Goal: Book appointment/travel/reservation

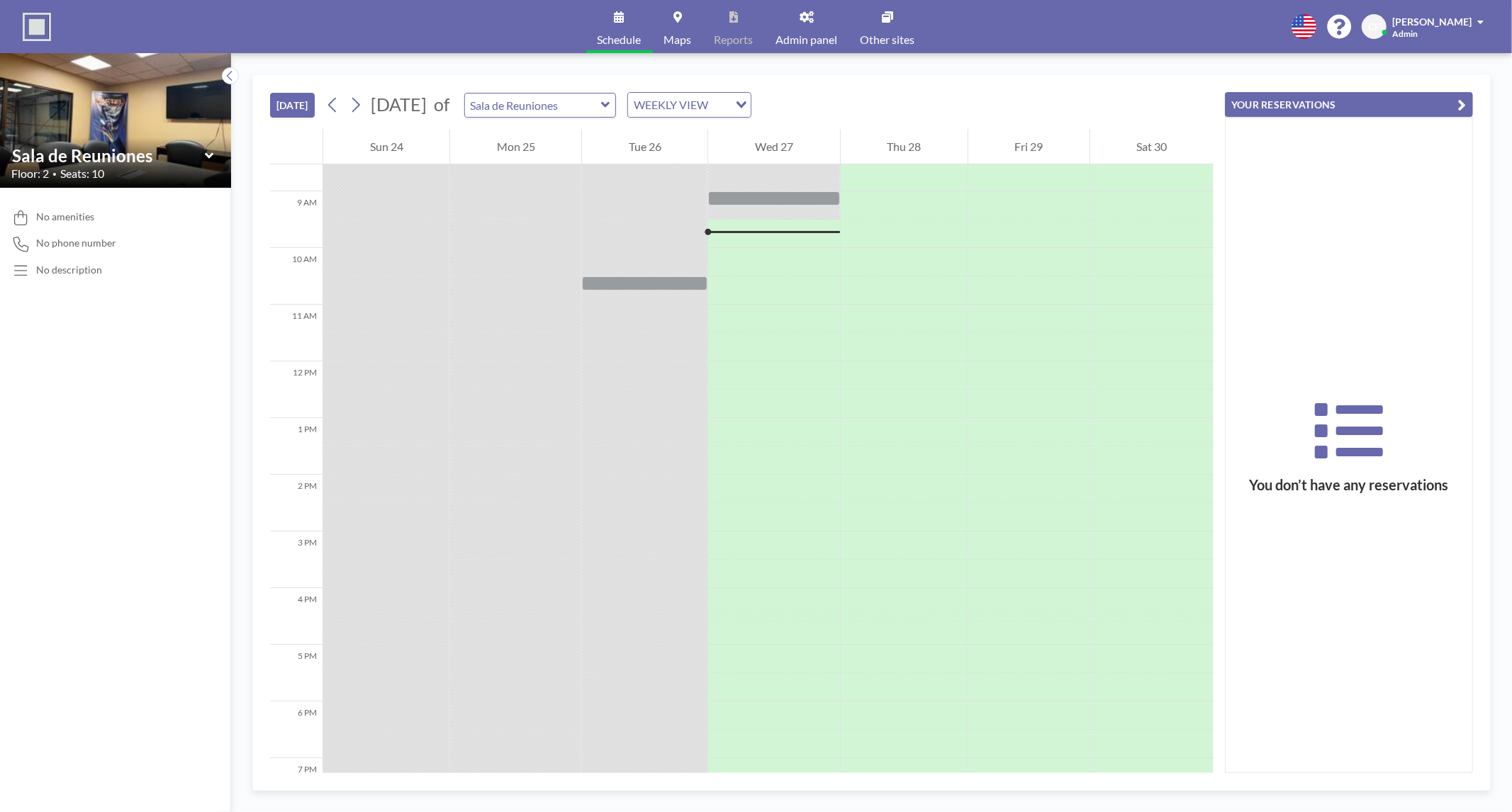
scroll to position [510, 0]
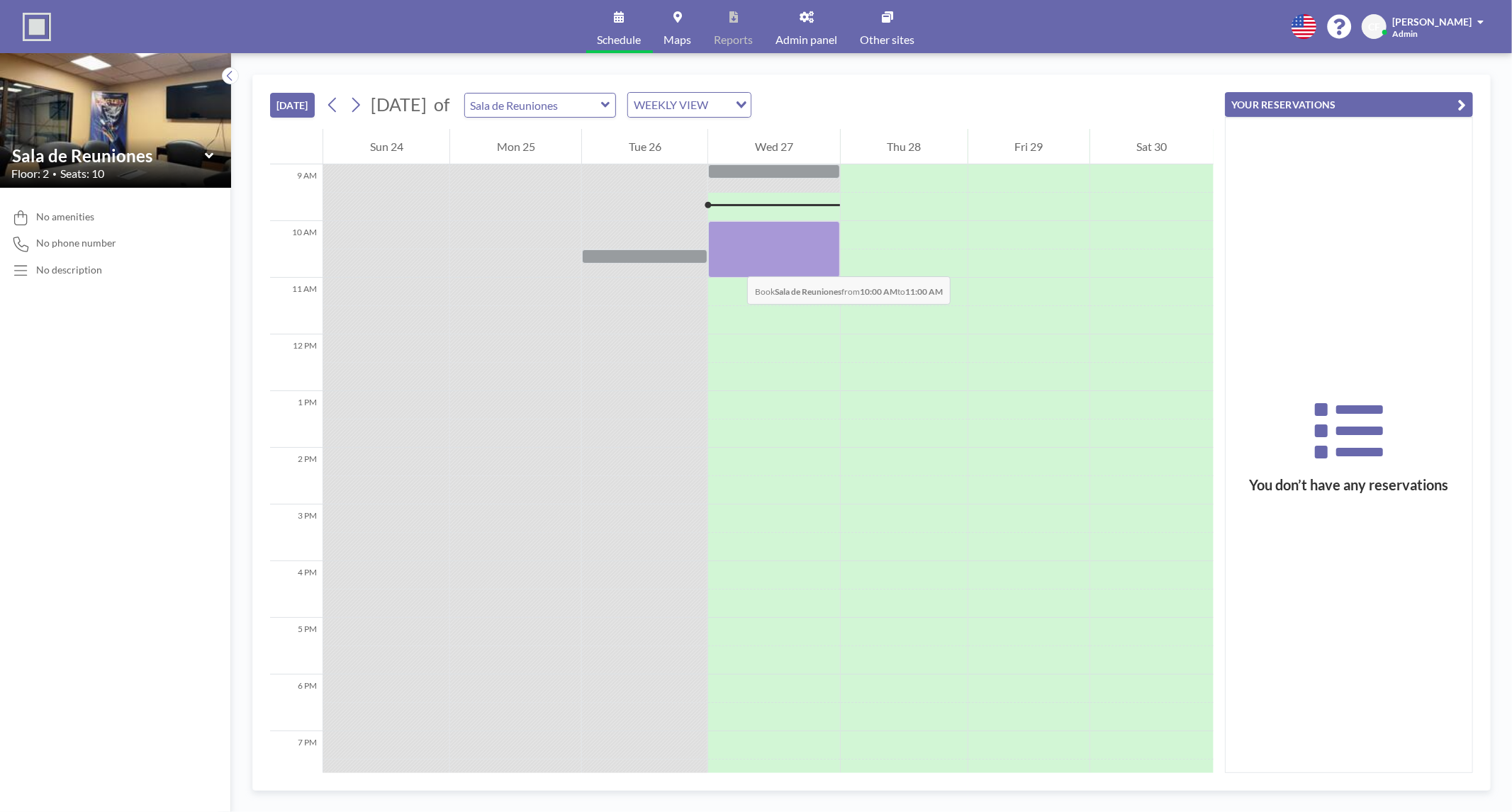
drag, startPoint x: 735, startPoint y: 231, endPoint x: 733, endPoint y: 262, distance: 31.1
click at [733, 262] on div at bounding box center [774, 249] width 131 height 57
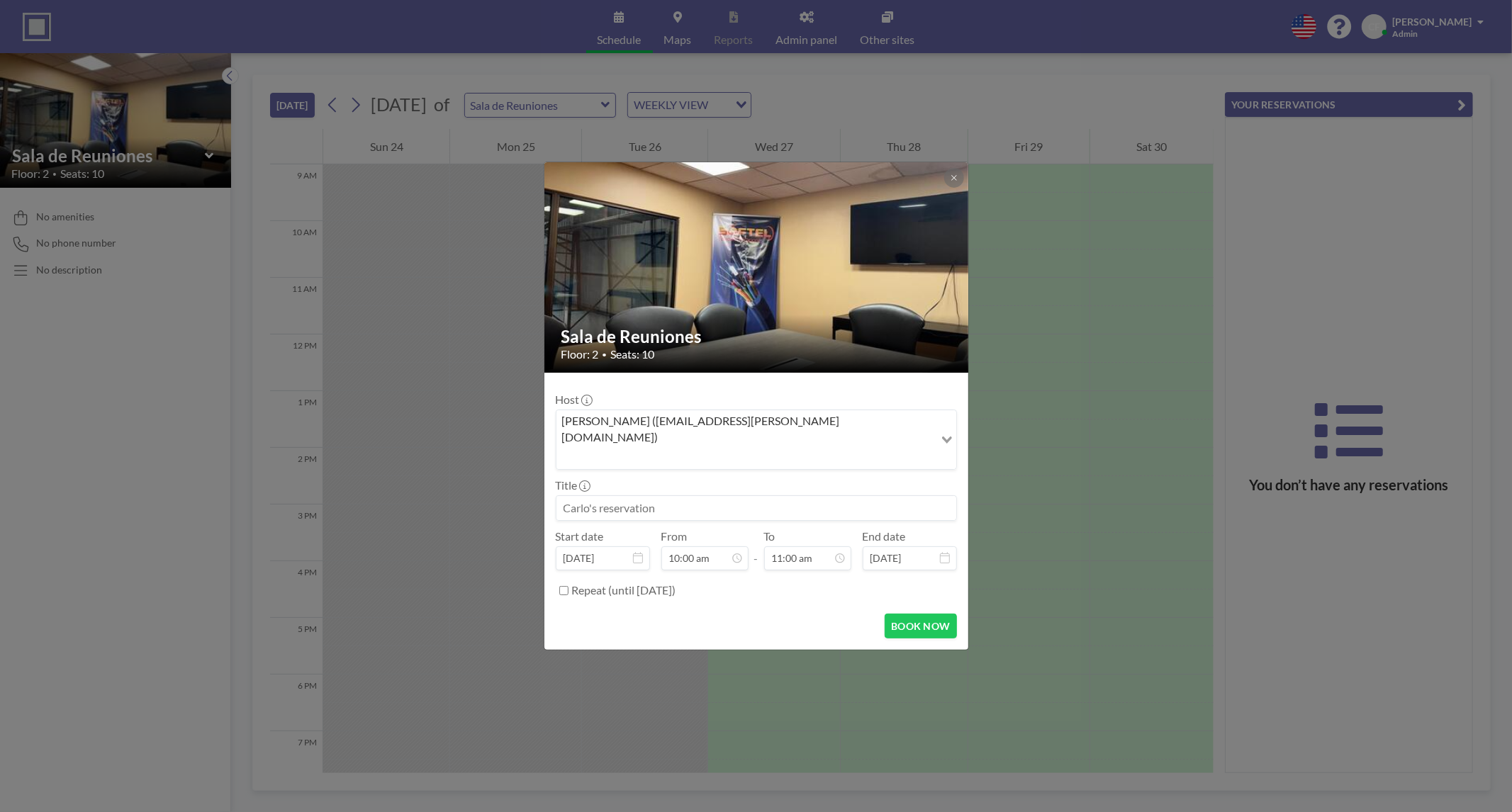
click at [655, 496] on input at bounding box center [756, 508] width 400 height 24
type input "Reunion Proceso de pago"
click at [911, 614] on button "BOOK NOW" at bounding box center [921, 626] width 72 height 24
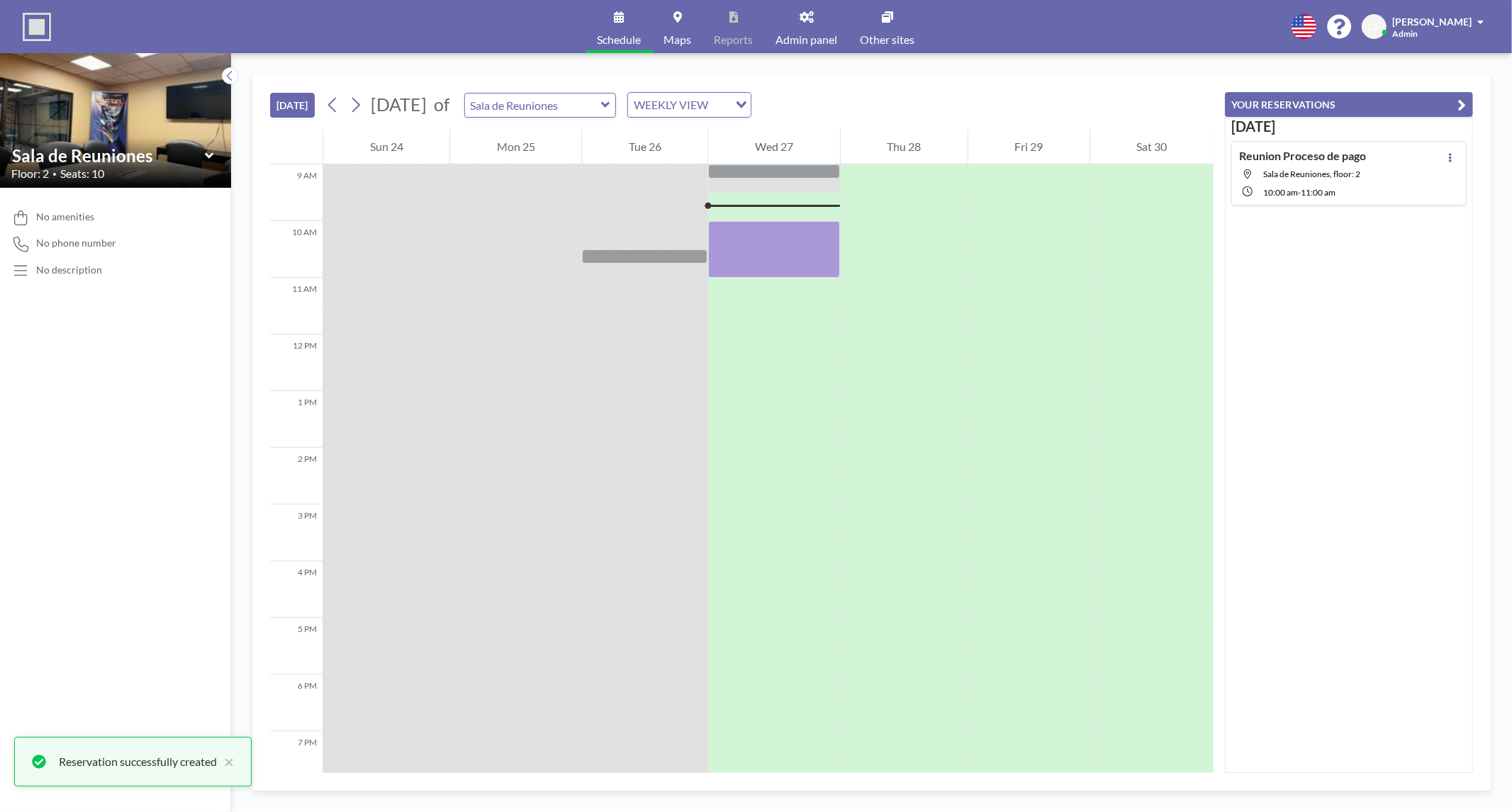
click at [1451, 156] on div "Reunion Proceso de pago Sala de Reuniones, floor: 2 10:00 AM - 11:00 AM" at bounding box center [1349, 174] width 235 height 65
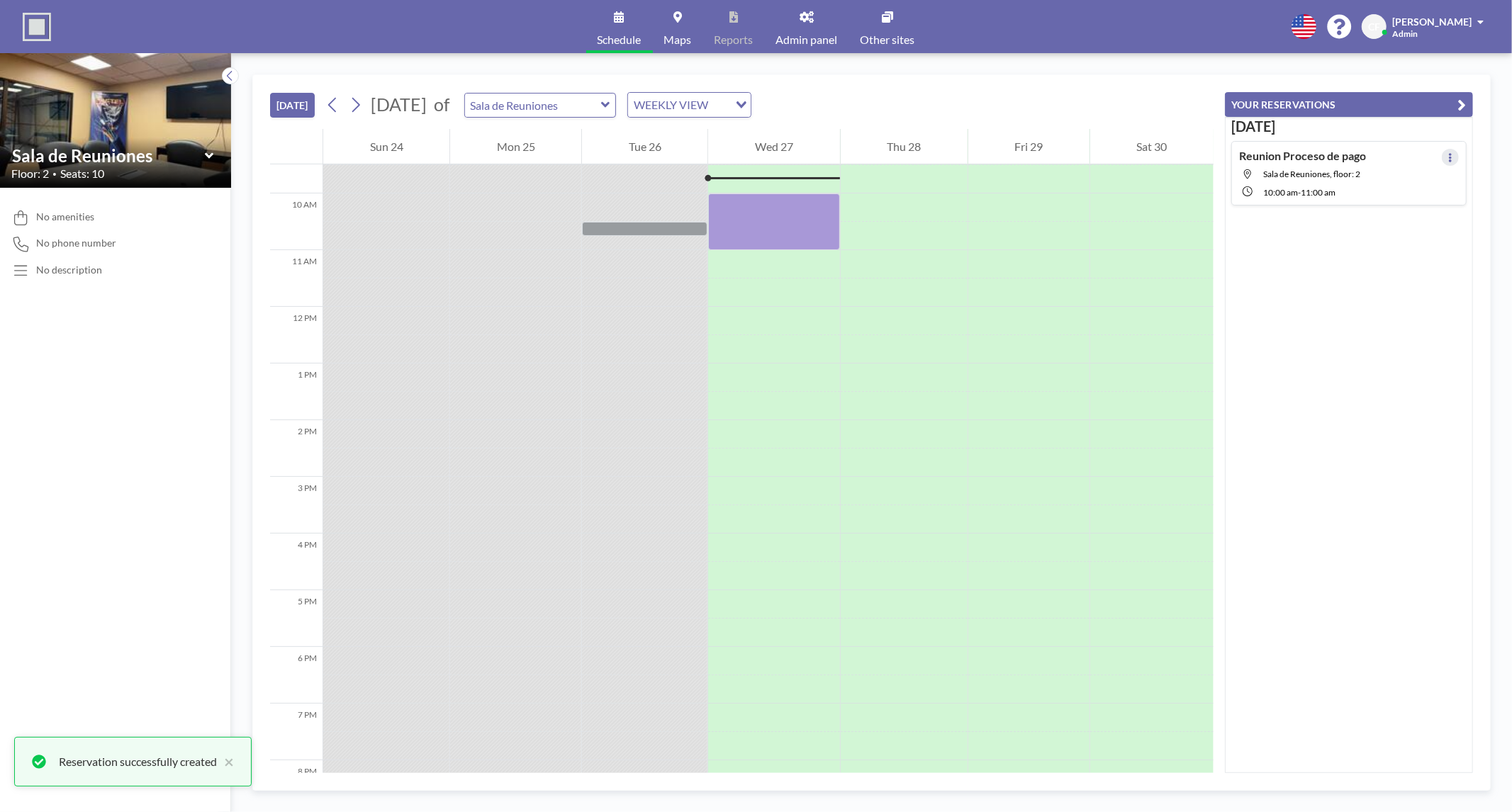
scroll to position [539, 0]
click at [1451, 156] on button at bounding box center [1450, 156] width 17 height 17
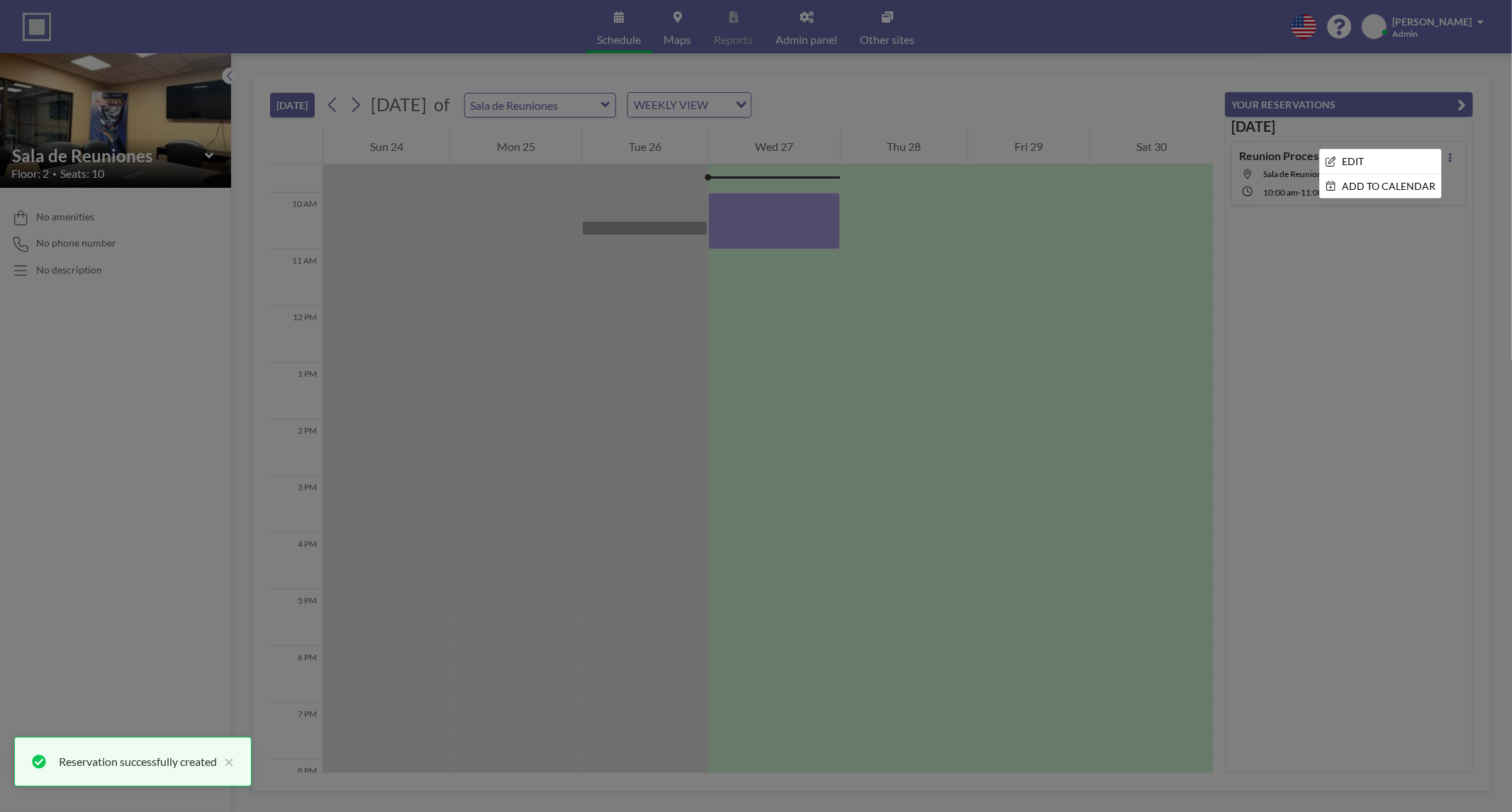
click at [1447, 260] on div at bounding box center [756, 406] width 1512 height 812
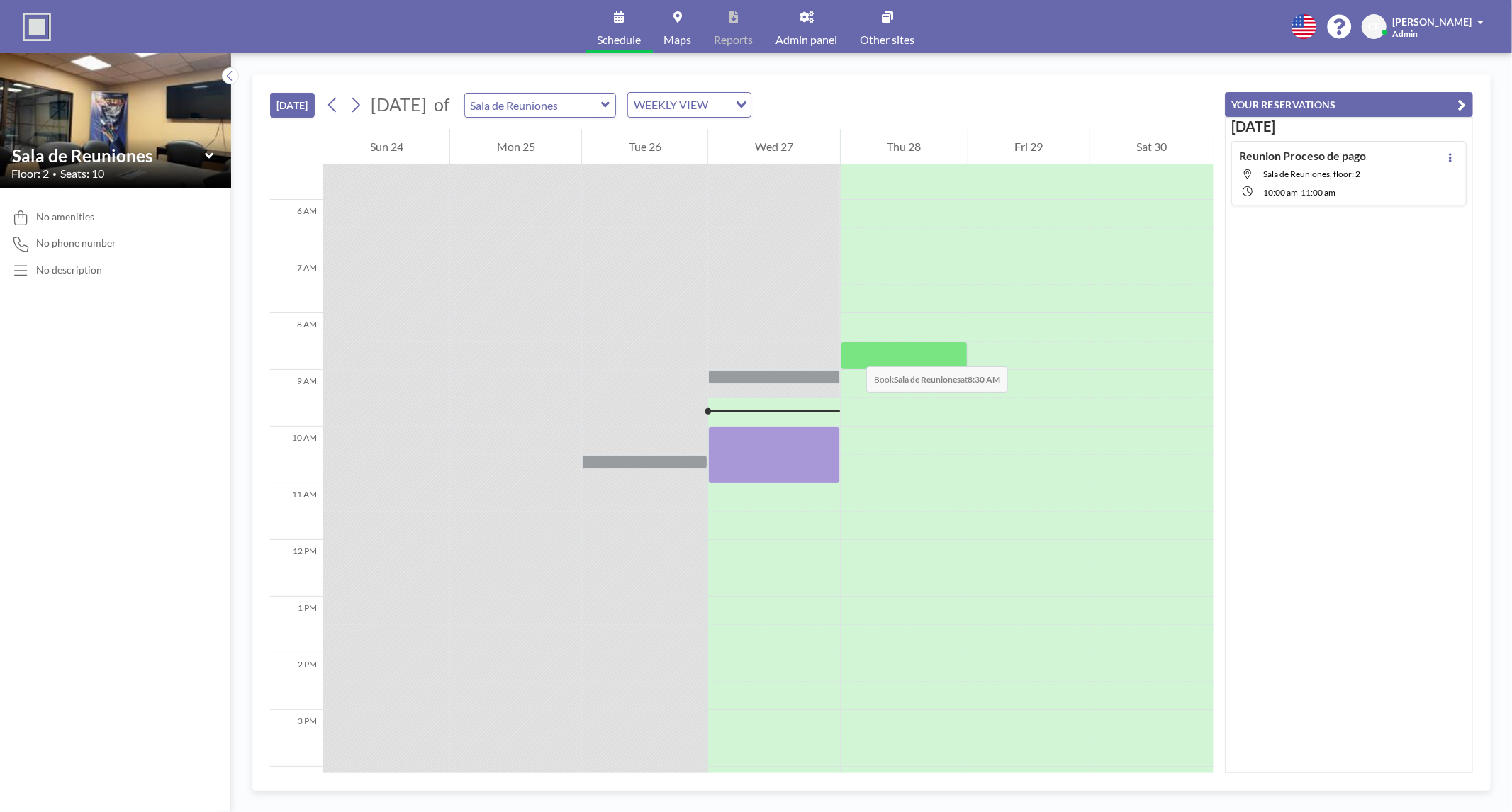
scroll to position [302, 0]
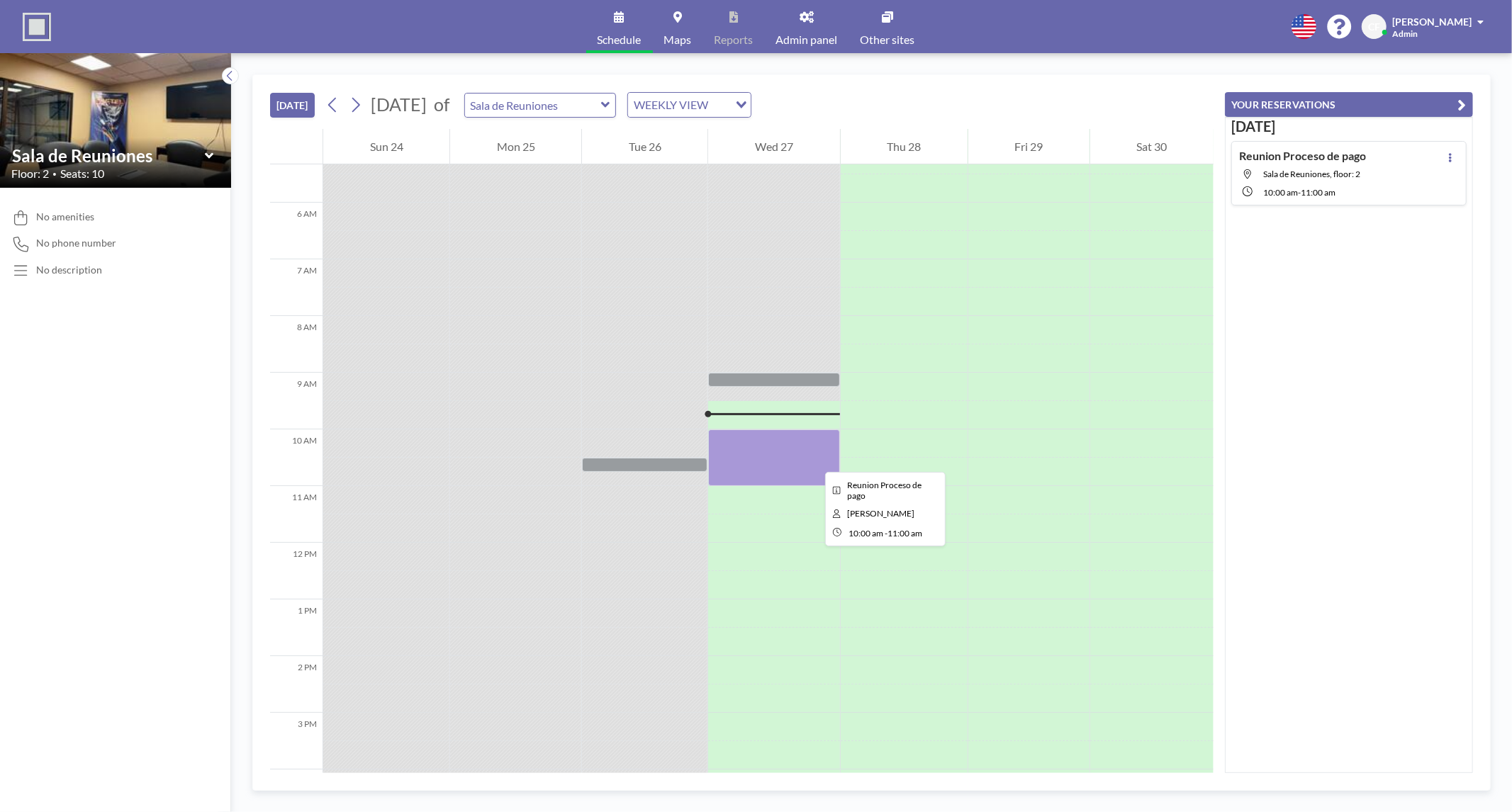
click at [814, 459] on div at bounding box center [774, 458] width 131 height 57
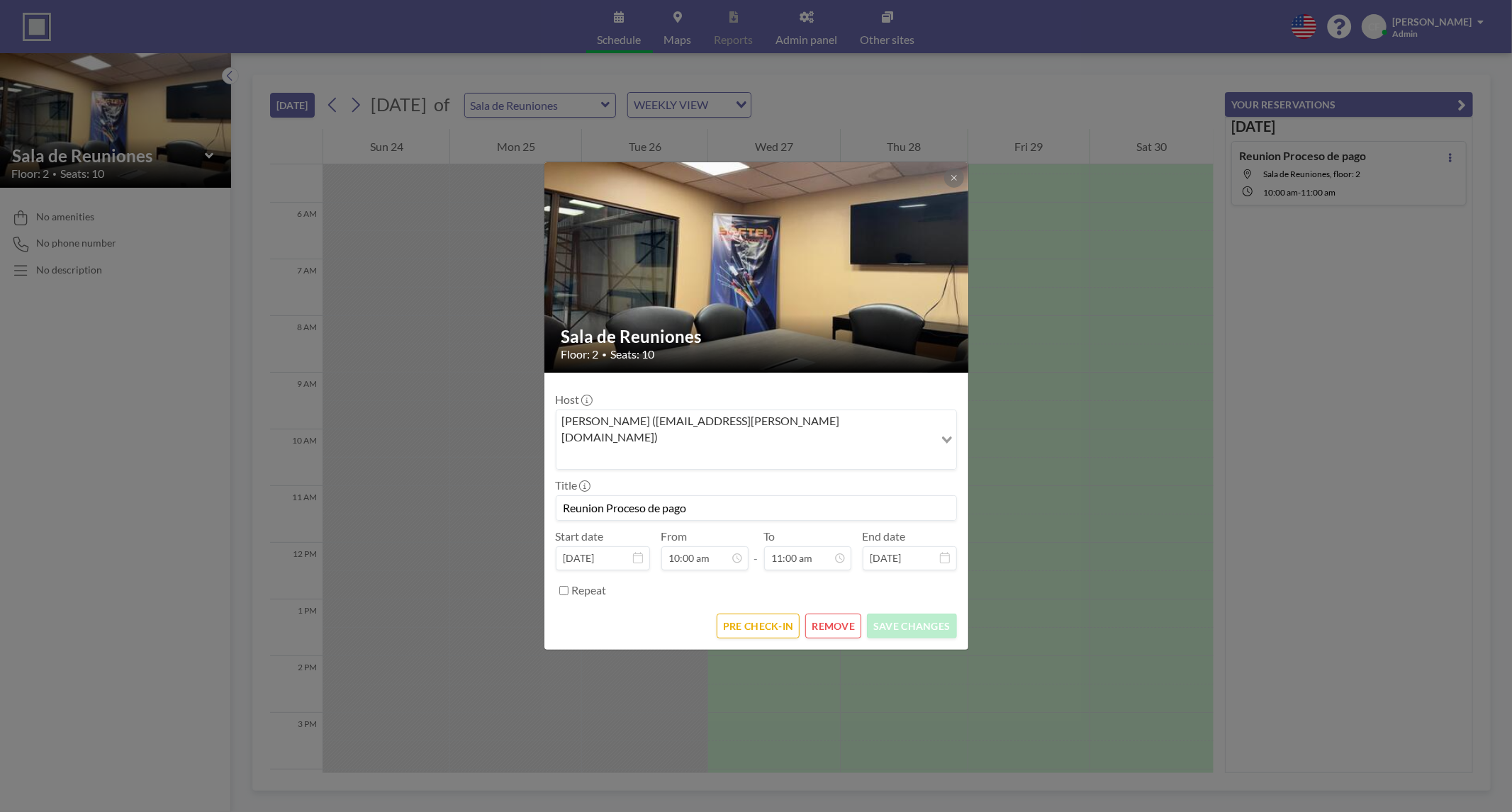
scroll to position [554, 0]
click at [761, 614] on button "PRE CHECK-IN" at bounding box center [758, 626] width 83 height 24
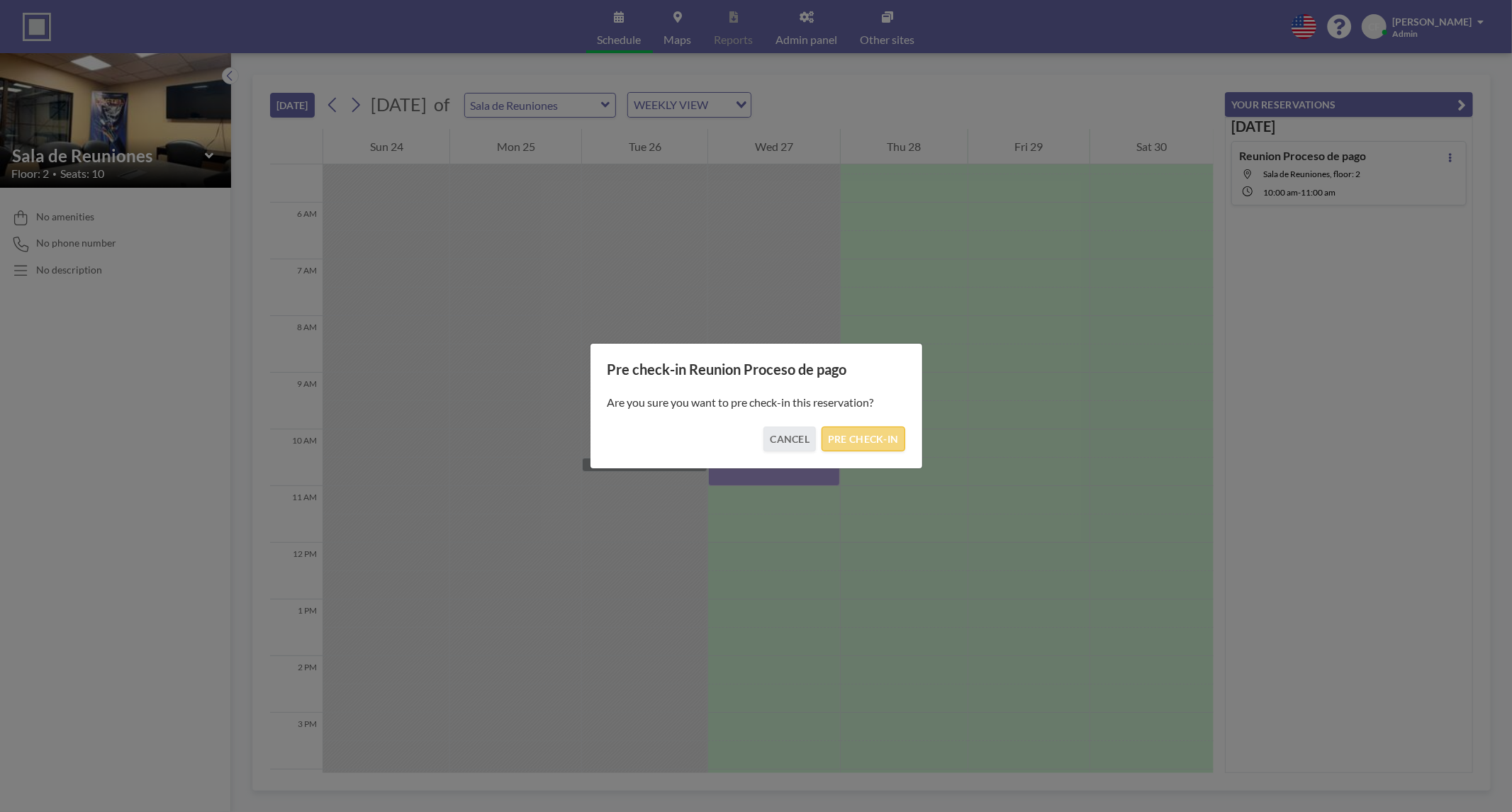
click at [891, 444] on button "PRE CHECK-IN" at bounding box center [863, 439] width 83 height 24
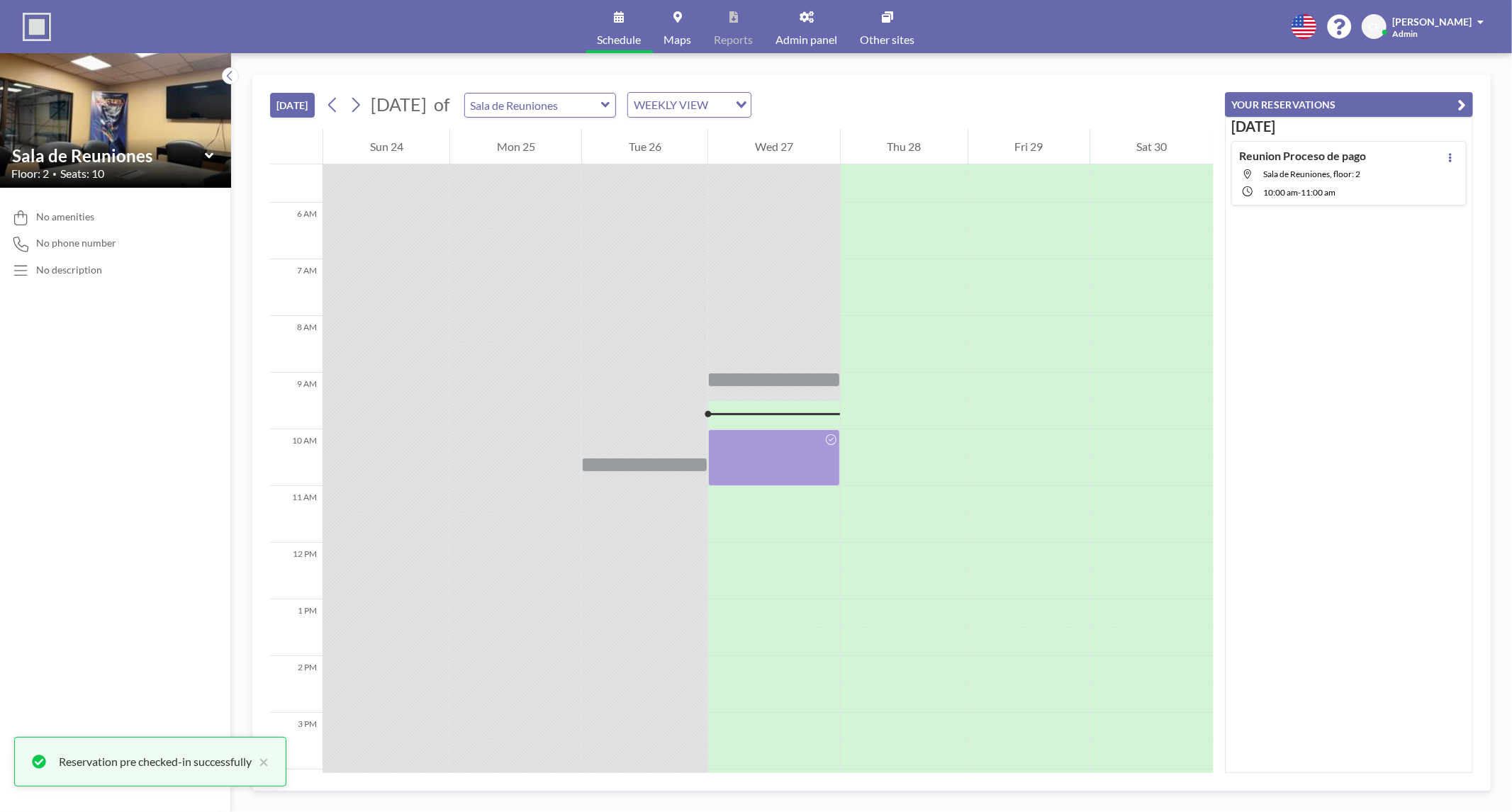
click at [1459, 98] on icon "button" at bounding box center [1463, 104] width 9 height 17
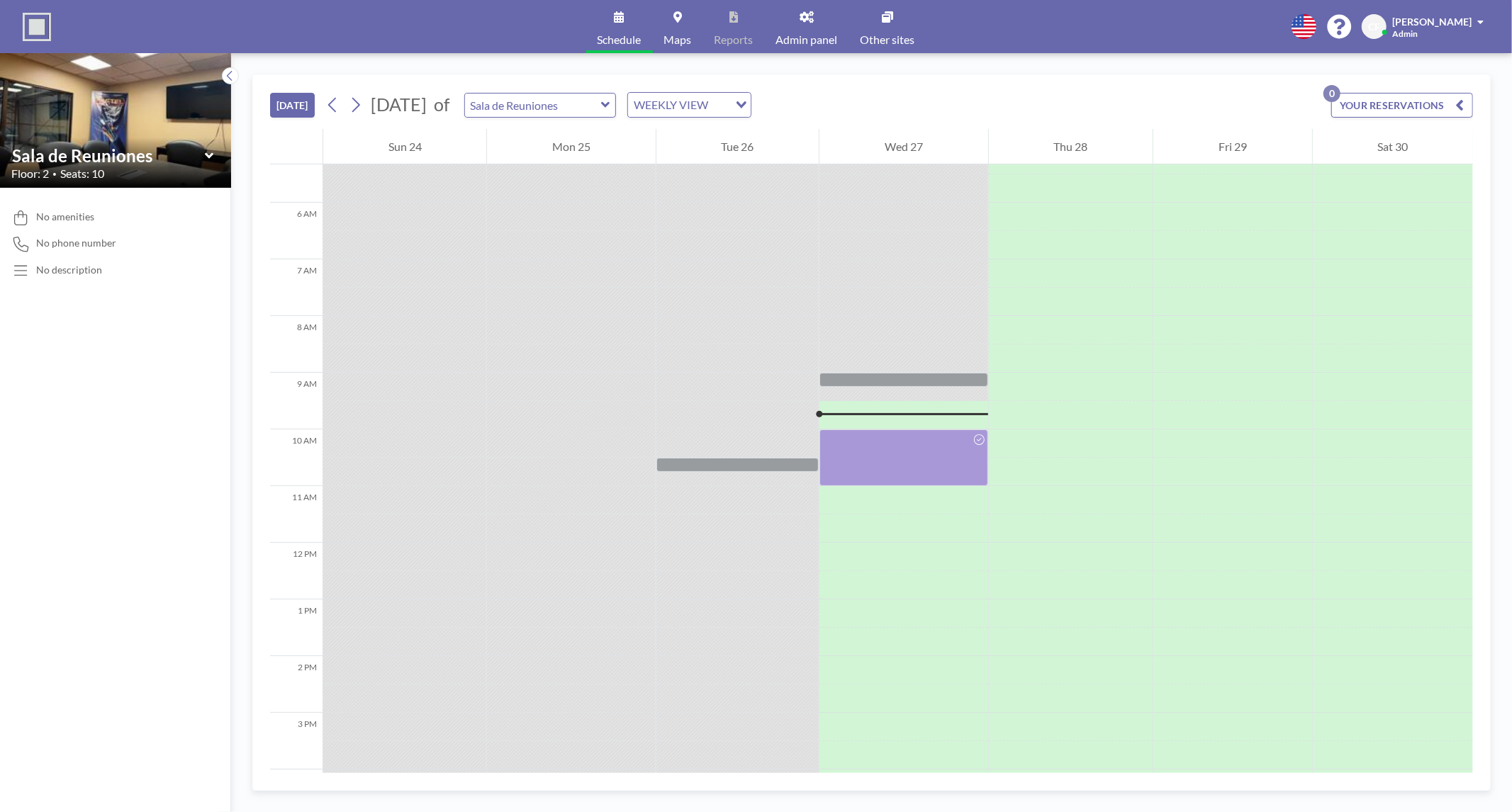
click at [1421, 65] on div "[DATE] [DATE] of Sala de Reuniones WEEKLY VIEW Loading... YOUR RESERVATIONS 0 1…" at bounding box center [872, 432] width 1281 height 759
click at [819, 24] on link "Admin panel" at bounding box center [807, 26] width 85 height 53
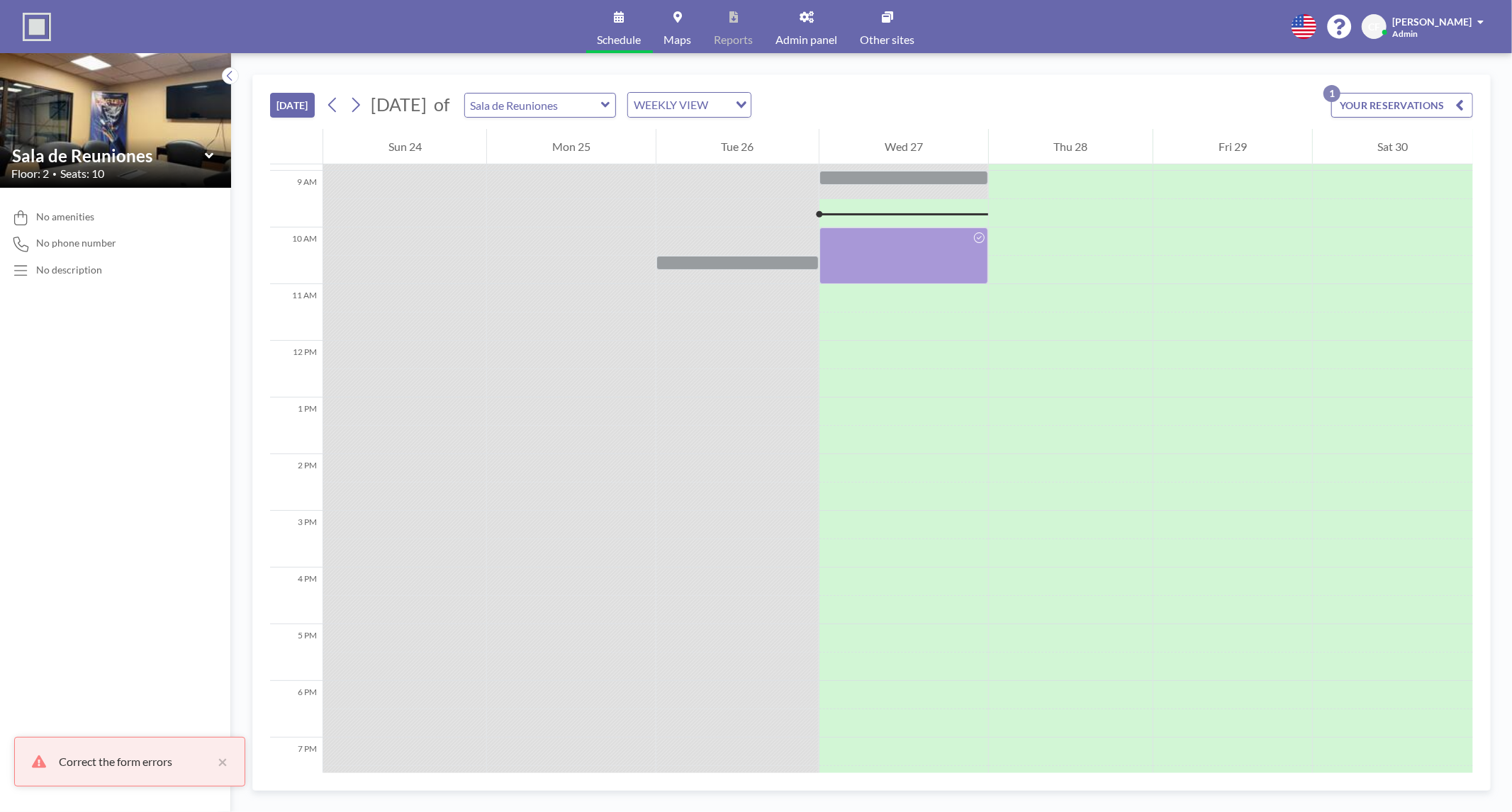
scroll to position [510, 0]
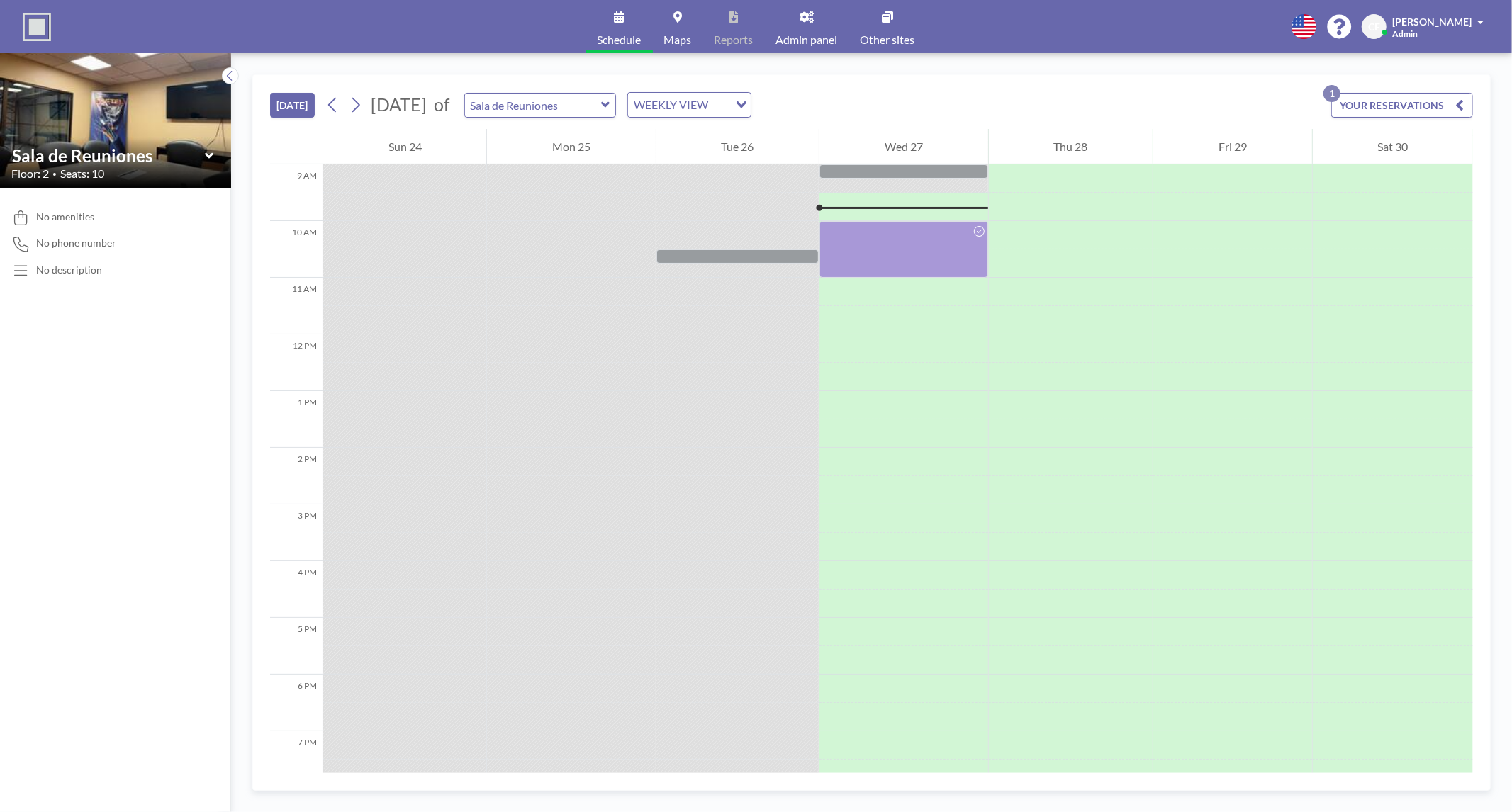
click at [666, 22] on link "Maps" at bounding box center [679, 26] width 51 height 53
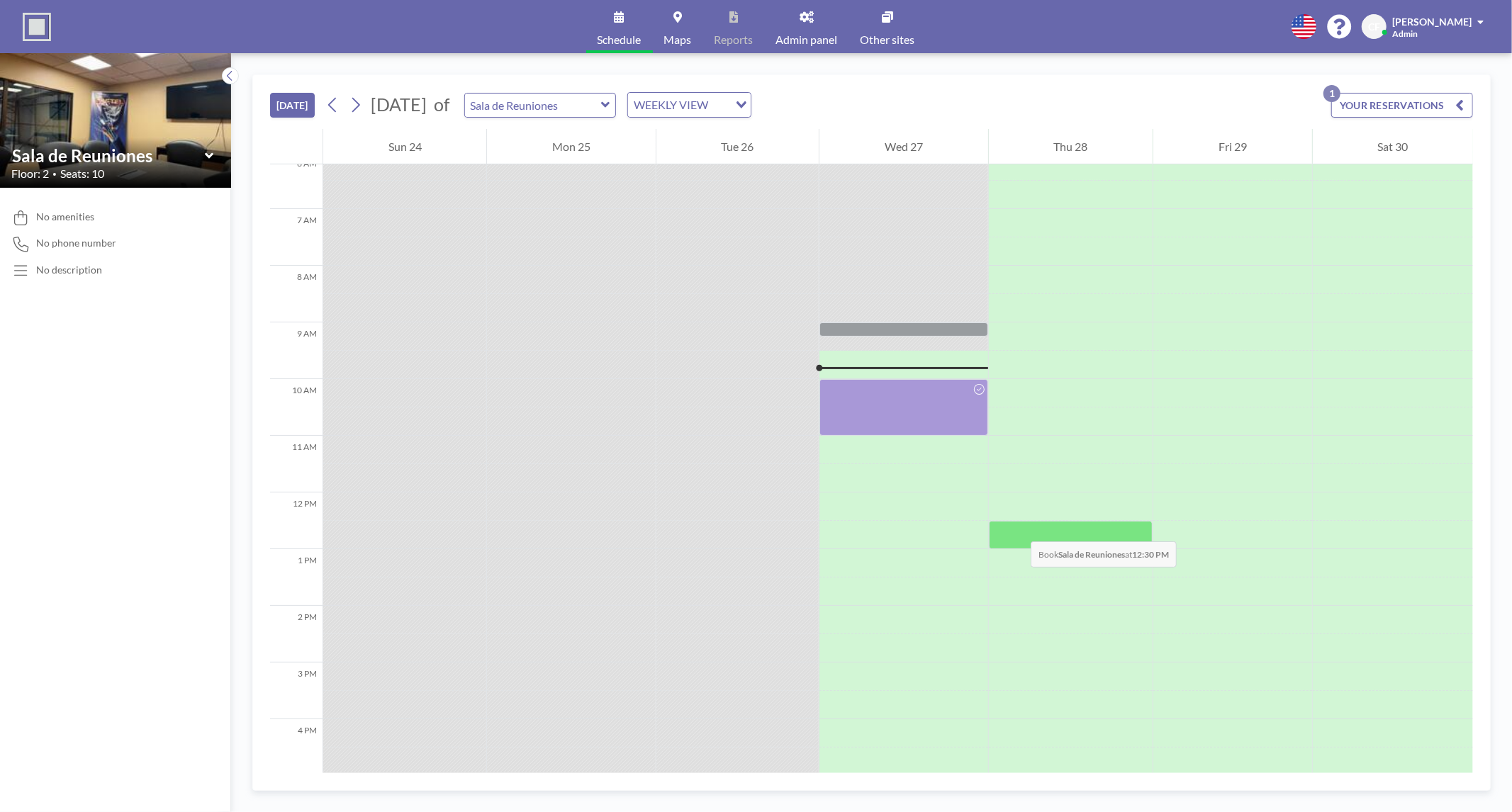
scroll to position [352, 0]
